Goal: Task Accomplishment & Management: Complete application form

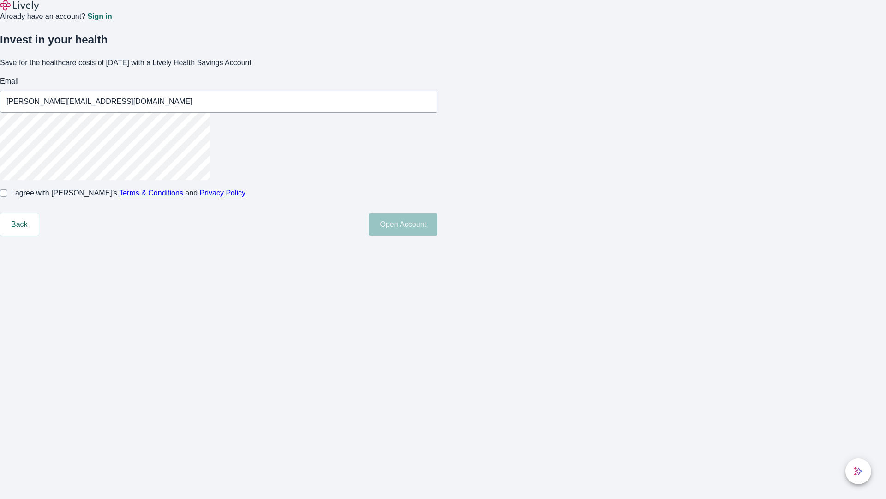
click at [7, 197] on input "I agree with Lively’s Terms & Conditions and Privacy Policy" at bounding box center [3, 192] width 7 height 7
checkbox input "true"
click at [438, 235] on button "Open Account" at bounding box center [403, 224] width 69 height 22
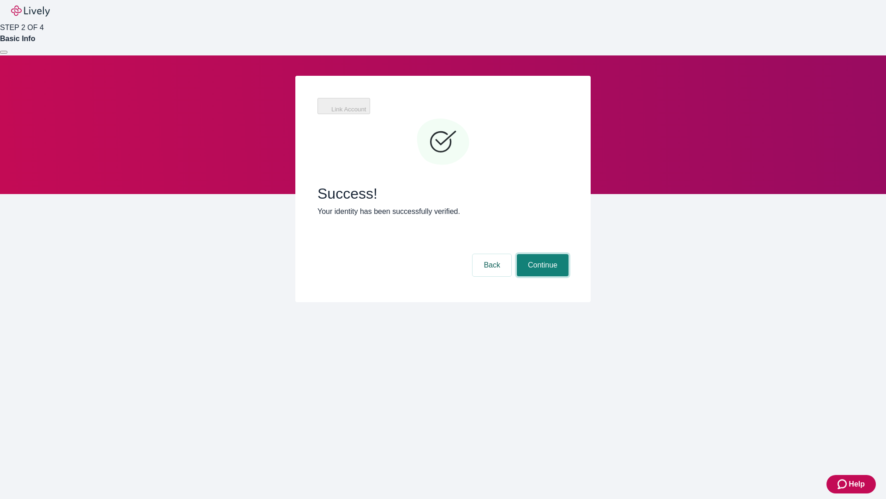
click at [541, 254] on button "Continue" at bounding box center [543, 265] width 52 height 22
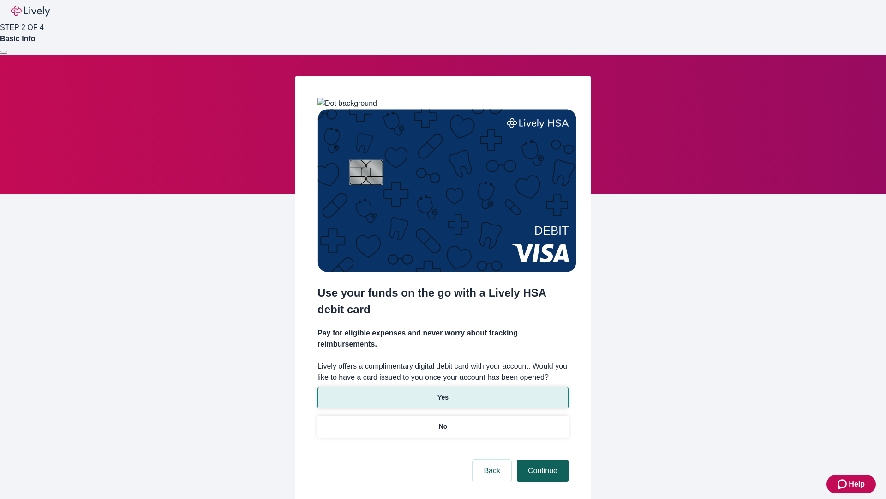
click at [443, 392] on p "Yes" at bounding box center [443, 397] width 11 height 10
click at [541, 459] on button "Continue" at bounding box center [543, 470] width 52 height 22
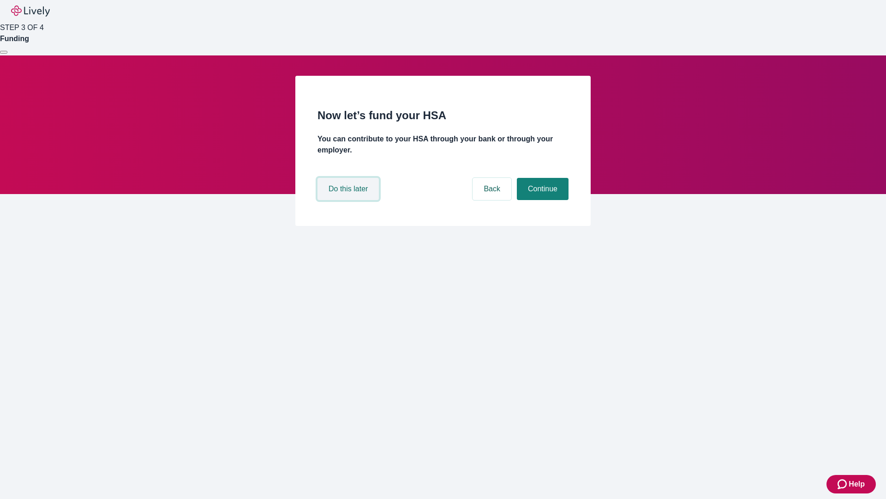
click at [349, 200] on button "Do this later" at bounding box center [348, 189] width 61 height 22
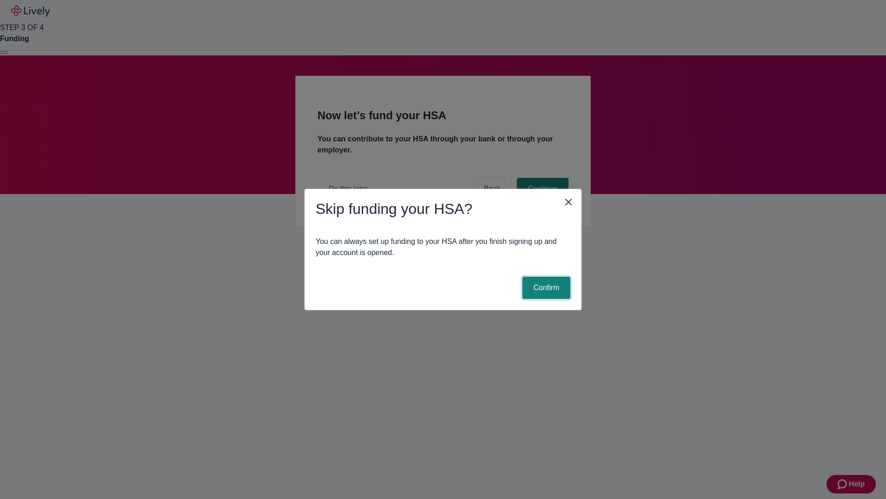
click at [545, 288] on button "Confirm" at bounding box center [547, 288] width 48 height 22
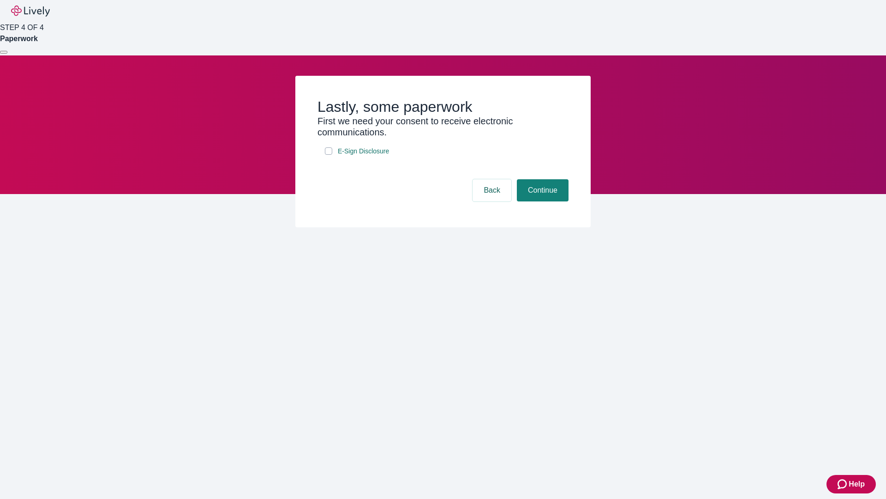
click at [329, 155] on input "E-Sign Disclosure" at bounding box center [328, 150] width 7 height 7
checkbox input "true"
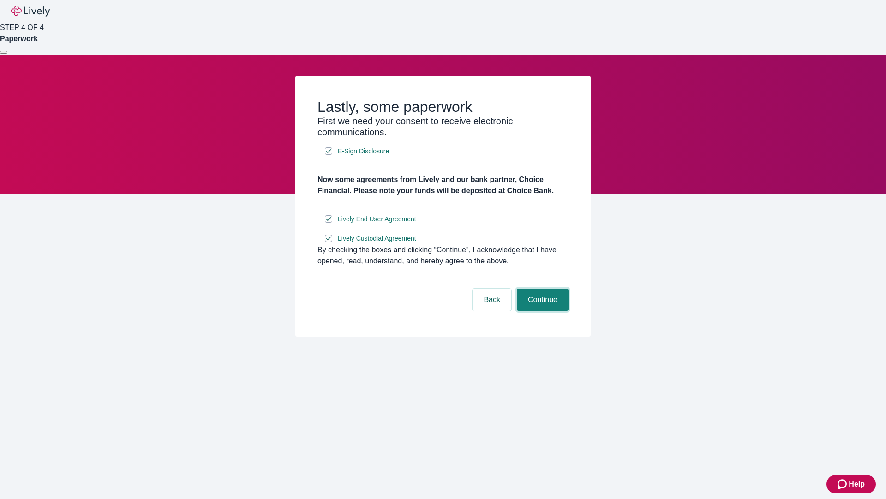
click at [541, 311] on button "Continue" at bounding box center [543, 300] width 52 height 22
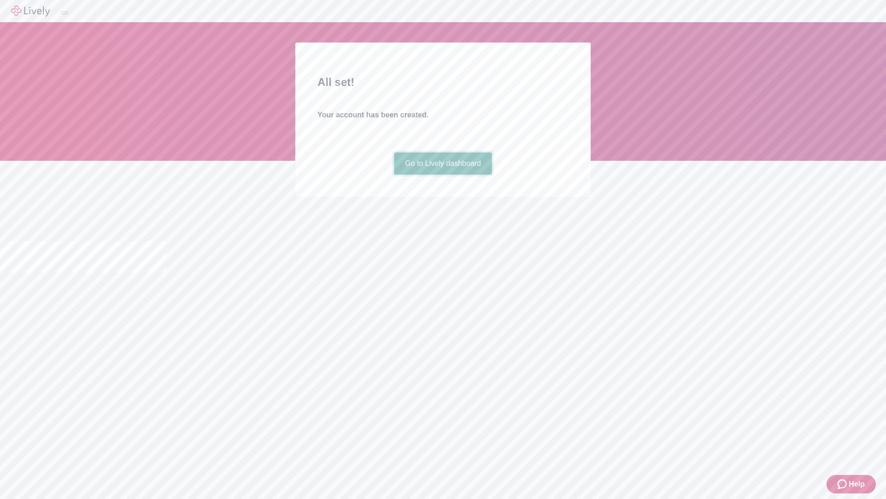
click at [443, 174] on link "Go to Lively dashboard" at bounding box center [443, 163] width 98 height 22
